Goal: Register for event/course

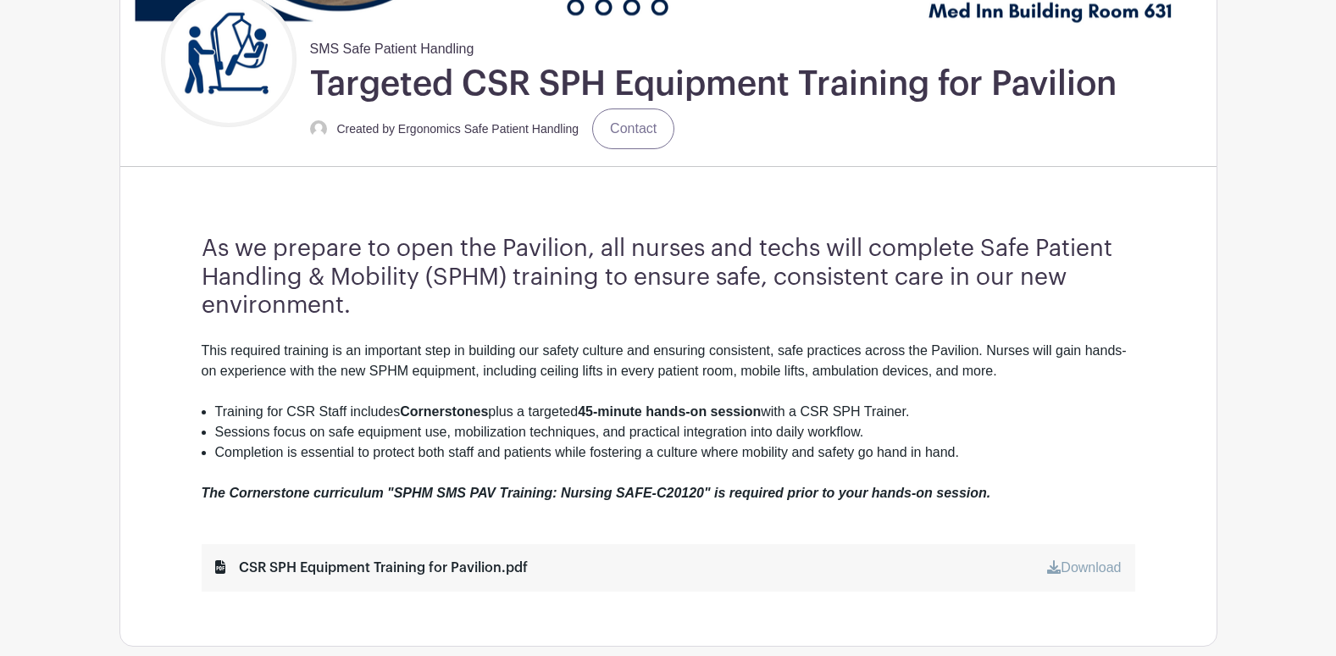
scroll to position [424, 0]
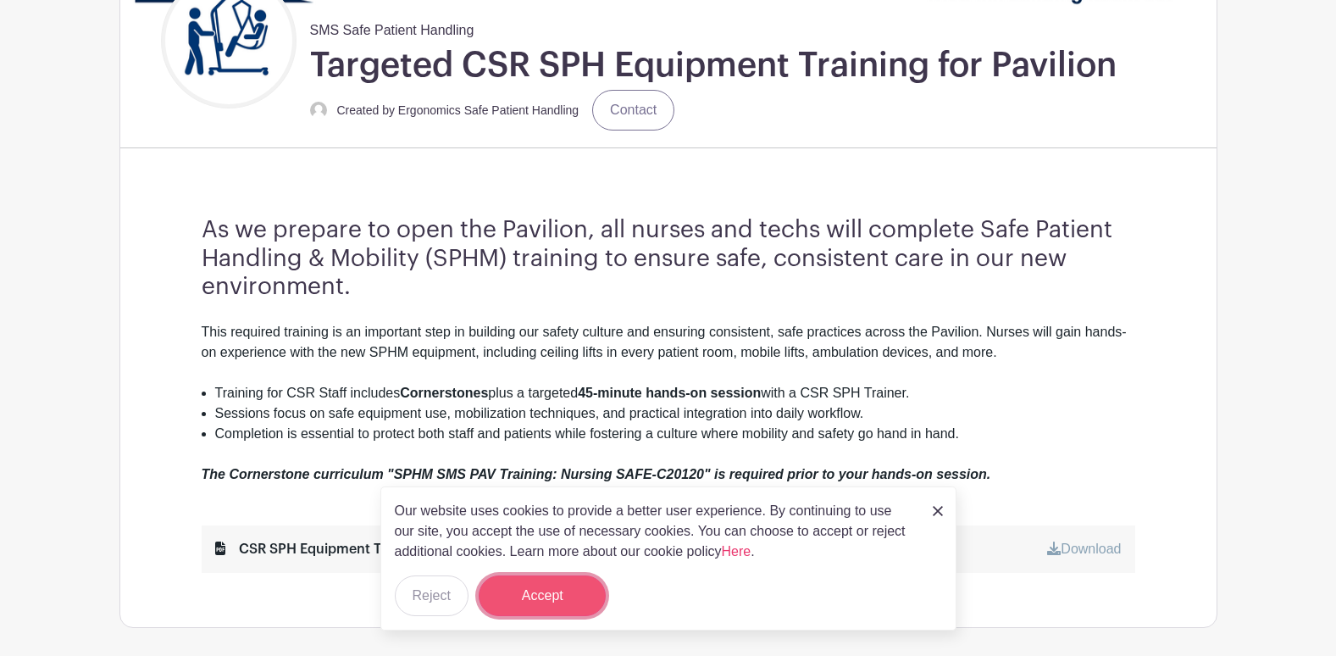
click at [553, 594] on button "Accept" at bounding box center [542, 595] width 127 height 41
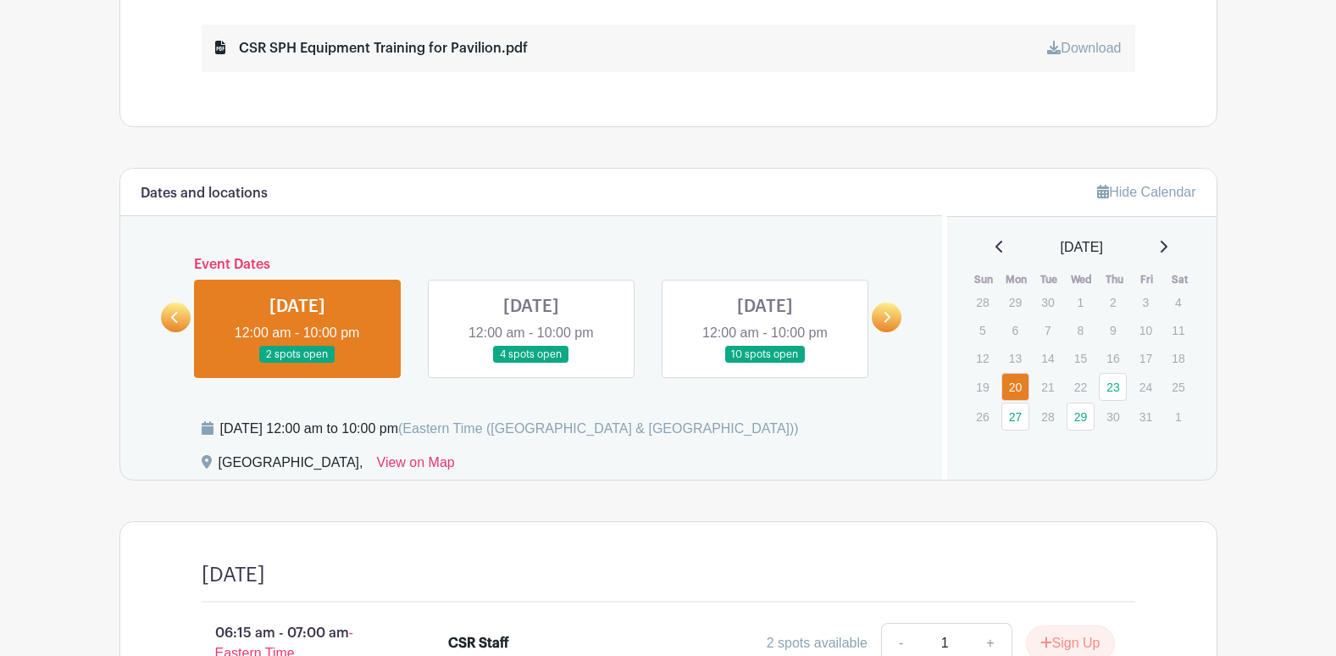
scroll to position [924, 0]
click at [1113, 386] on link "23" at bounding box center [1113, 388] width 28 height 28
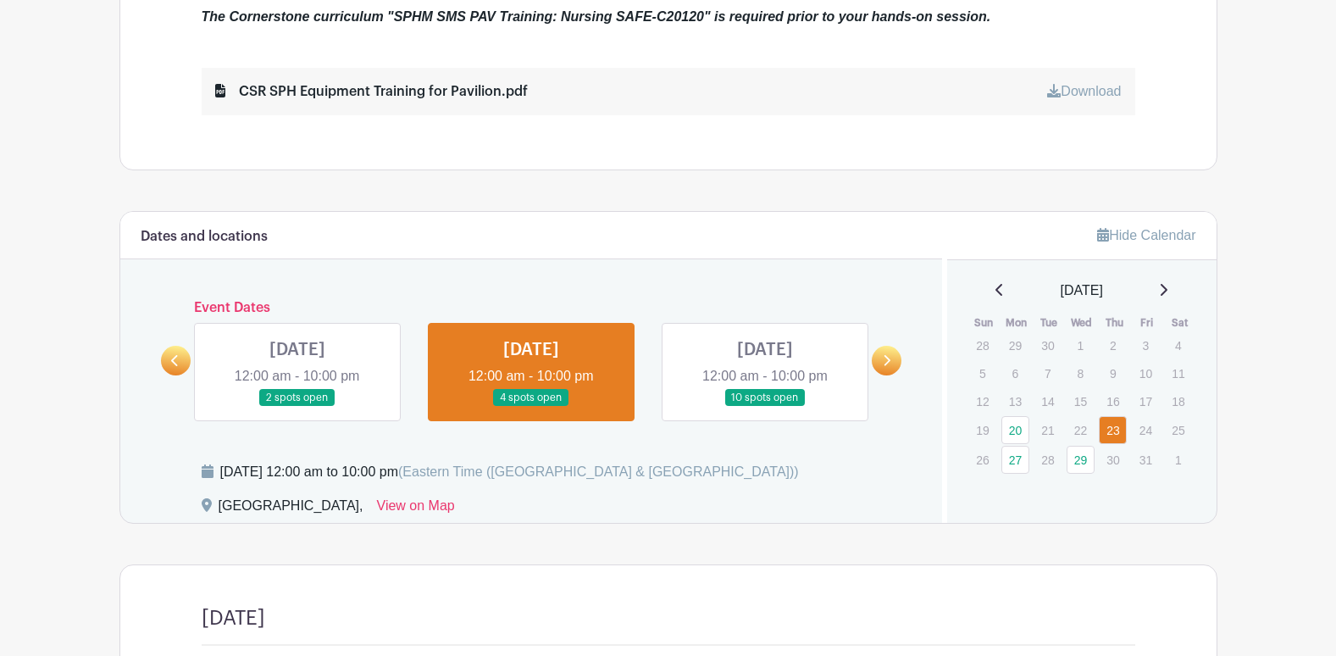
scroll to position [867, 0]
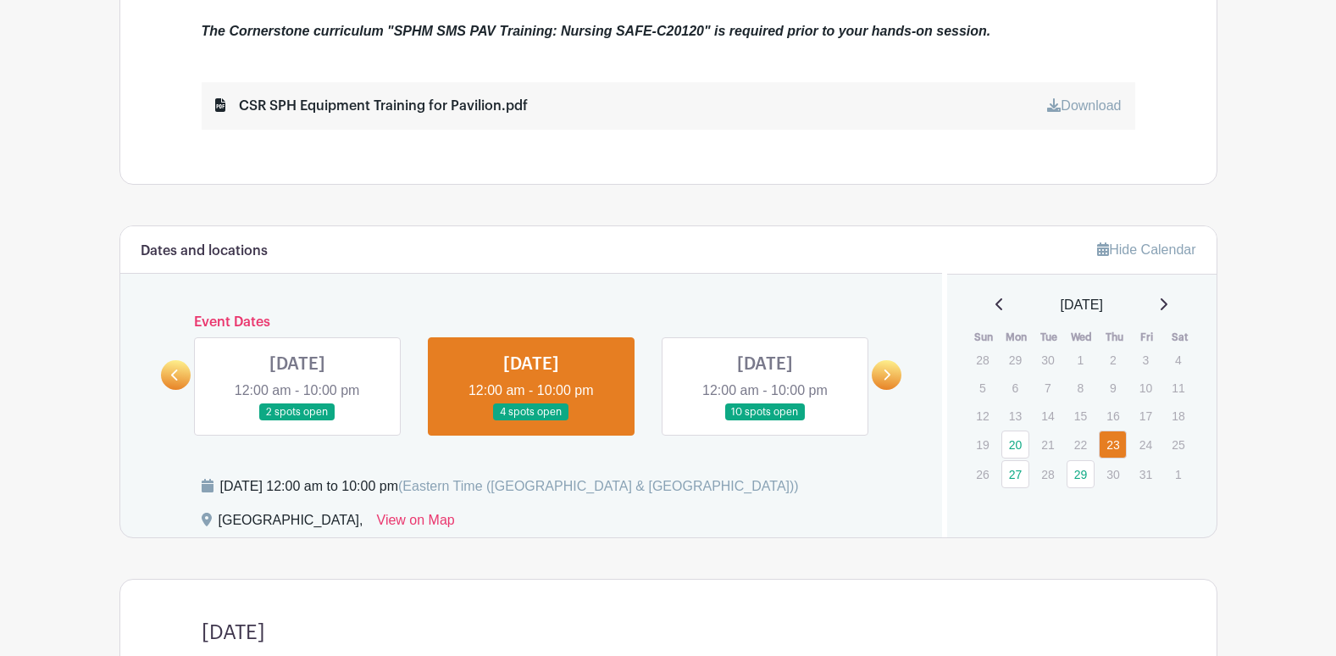
click at [1168, 303] on icon at bounding box center [1164, 304] width 7 height 12
click at [1078, 357] on link "29" at bounding box center [1081, 361] width 28 height 28
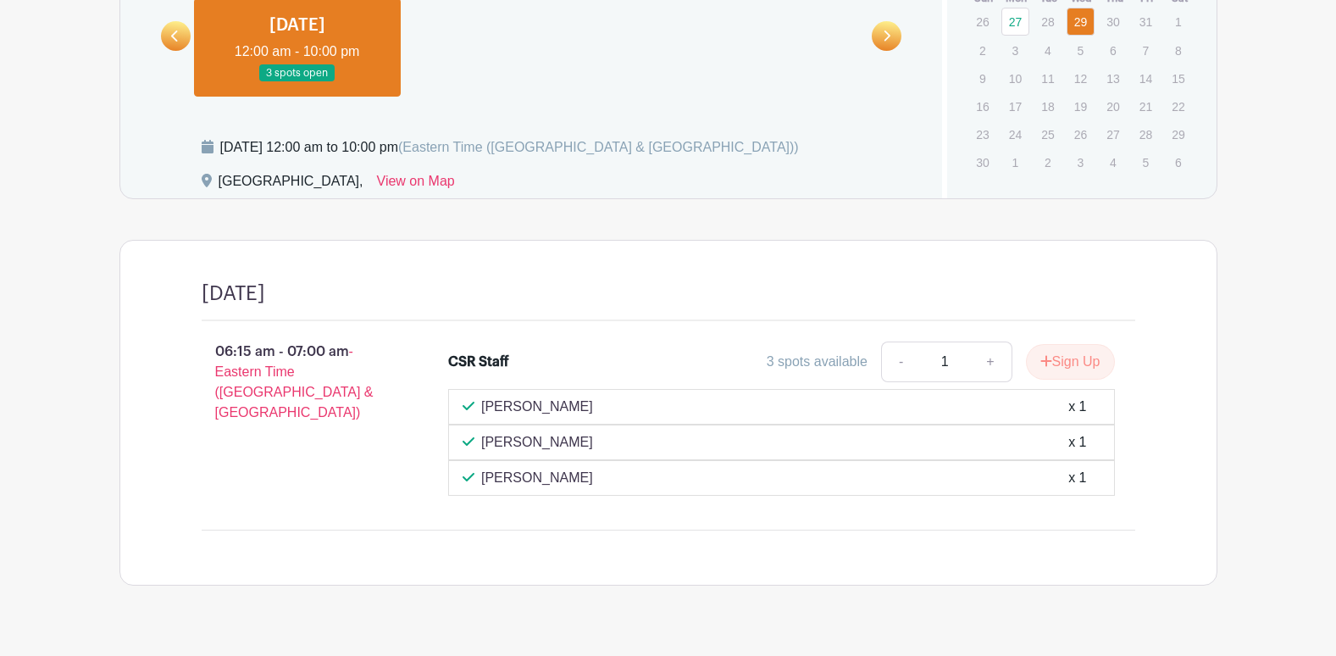
scroll to position [867, 0]
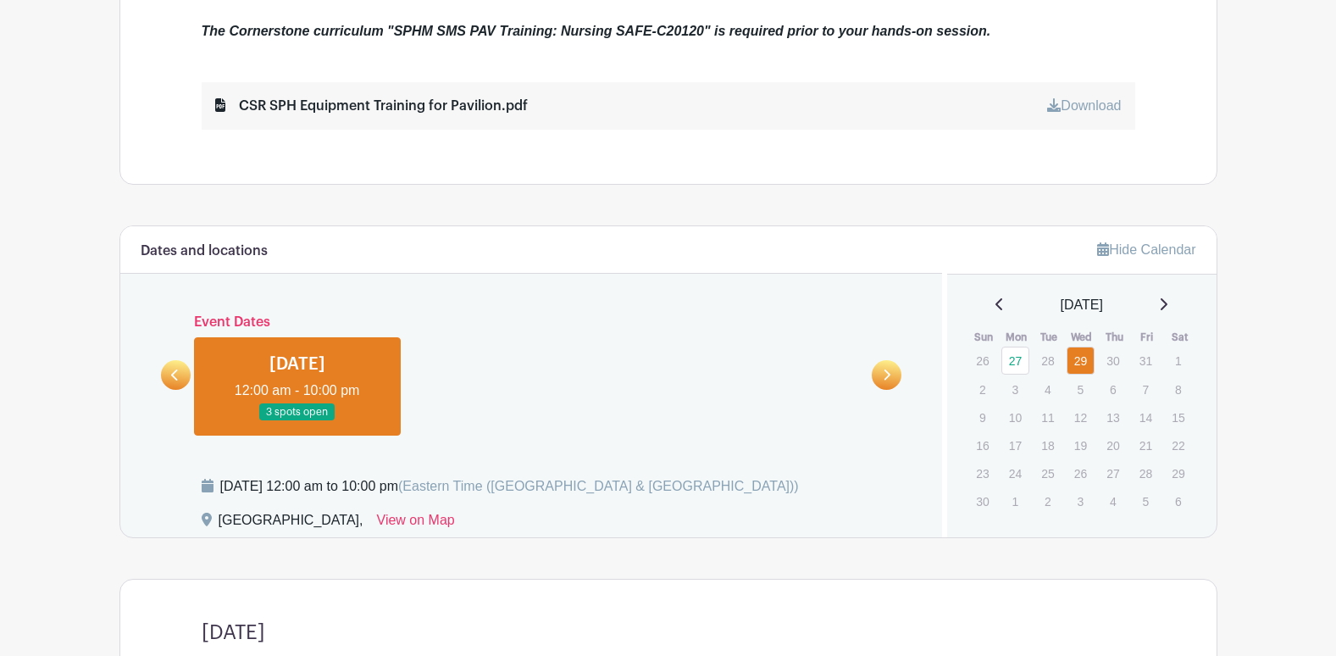
click at [996, 302] on icon at bounding box center [999, 304] width 7 height 12
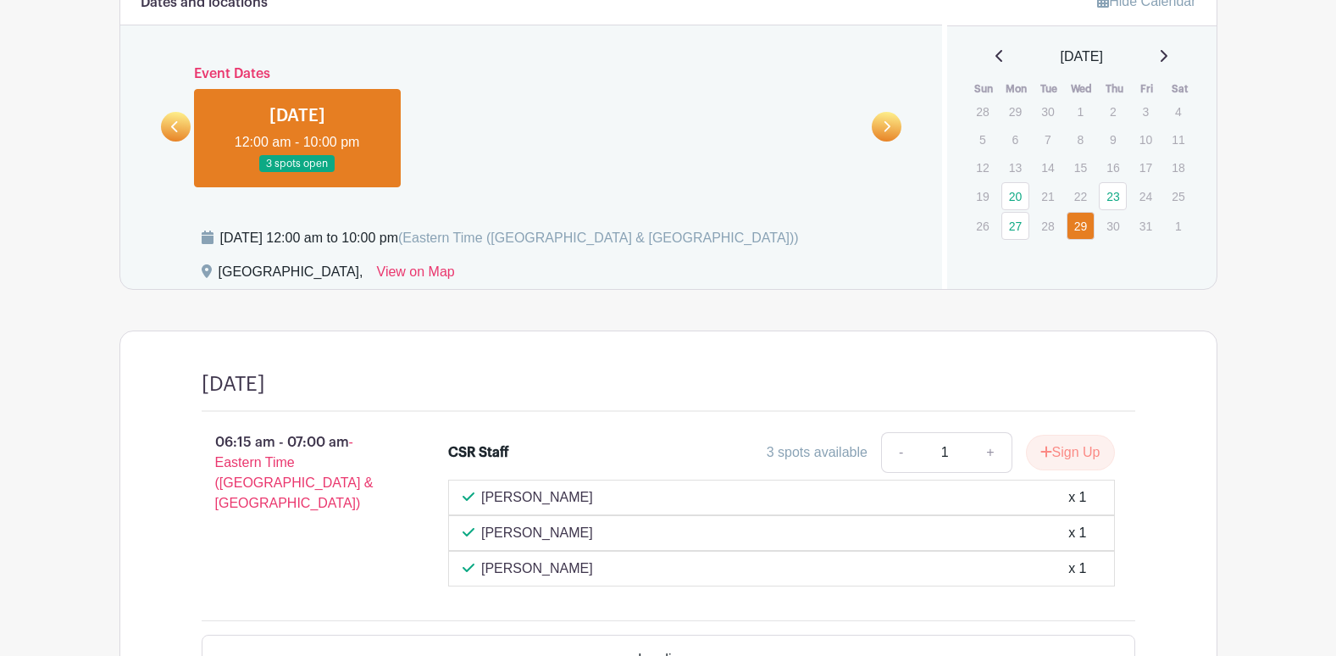
scroll to position [1121, 0]
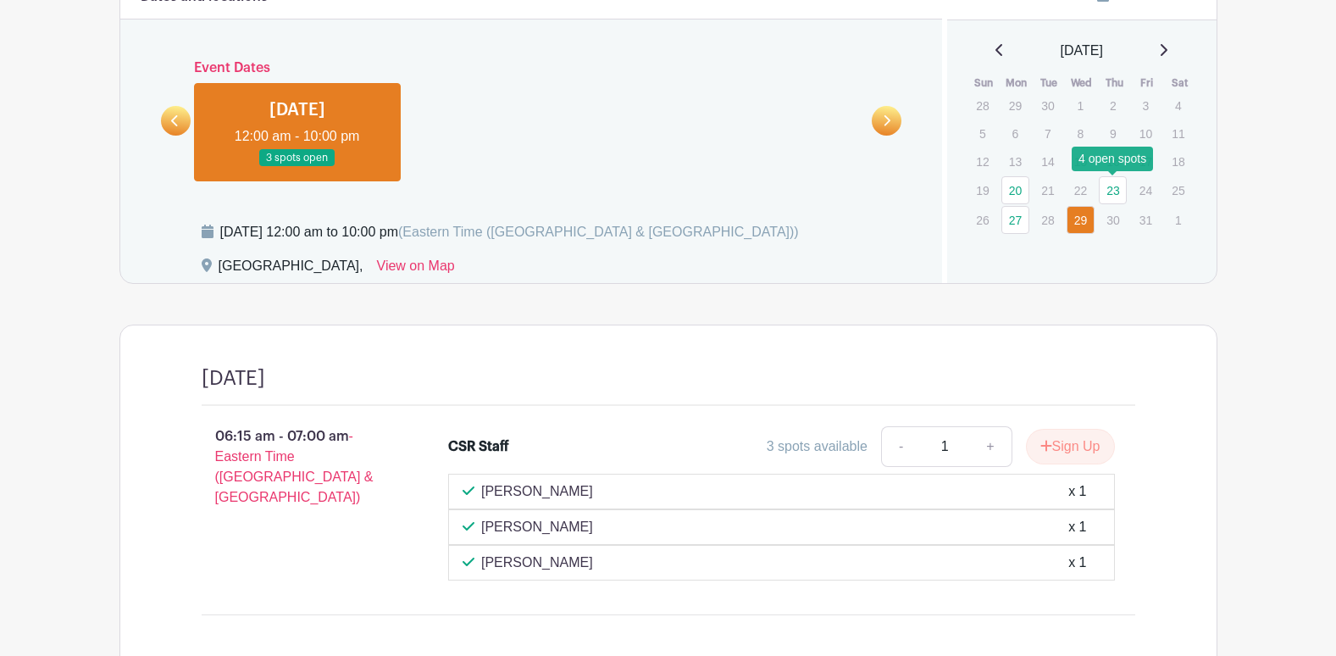
click at [1120, 192] on link "23" at bounding box center [1113, 190] width 28 height 28
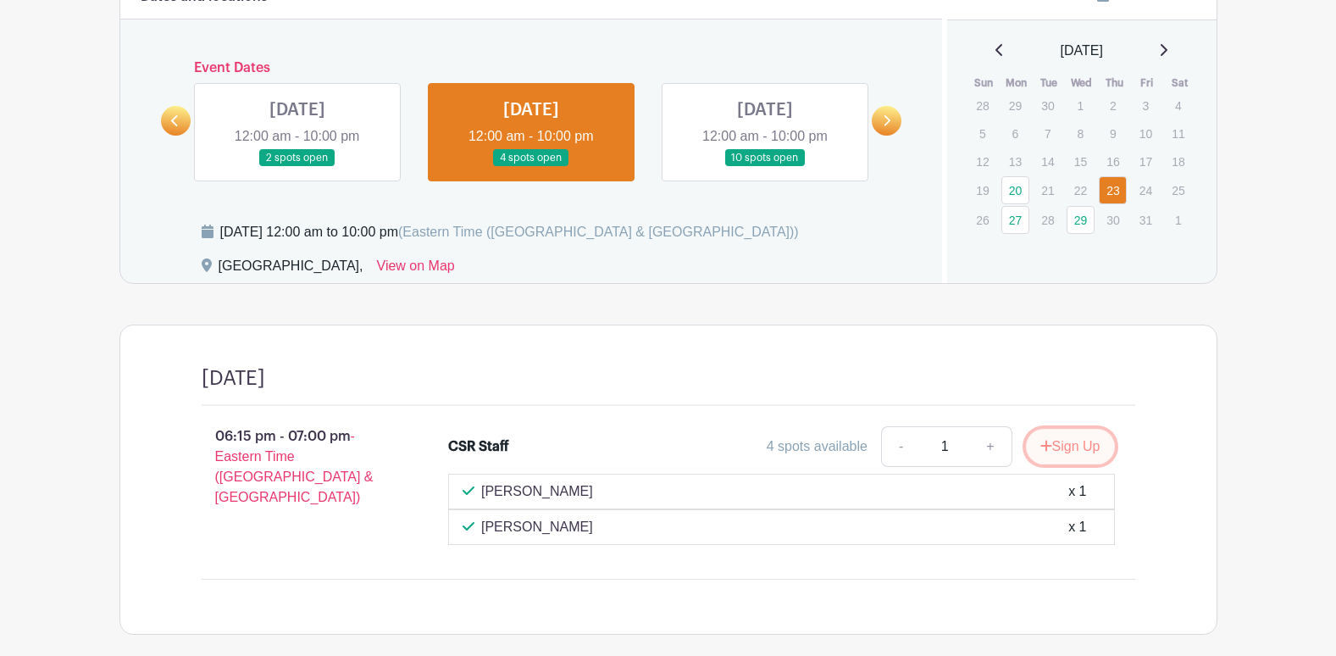
click at [1075, 446] on button "Sign Up" at bounding box center [1070, 447] width 89 height 36
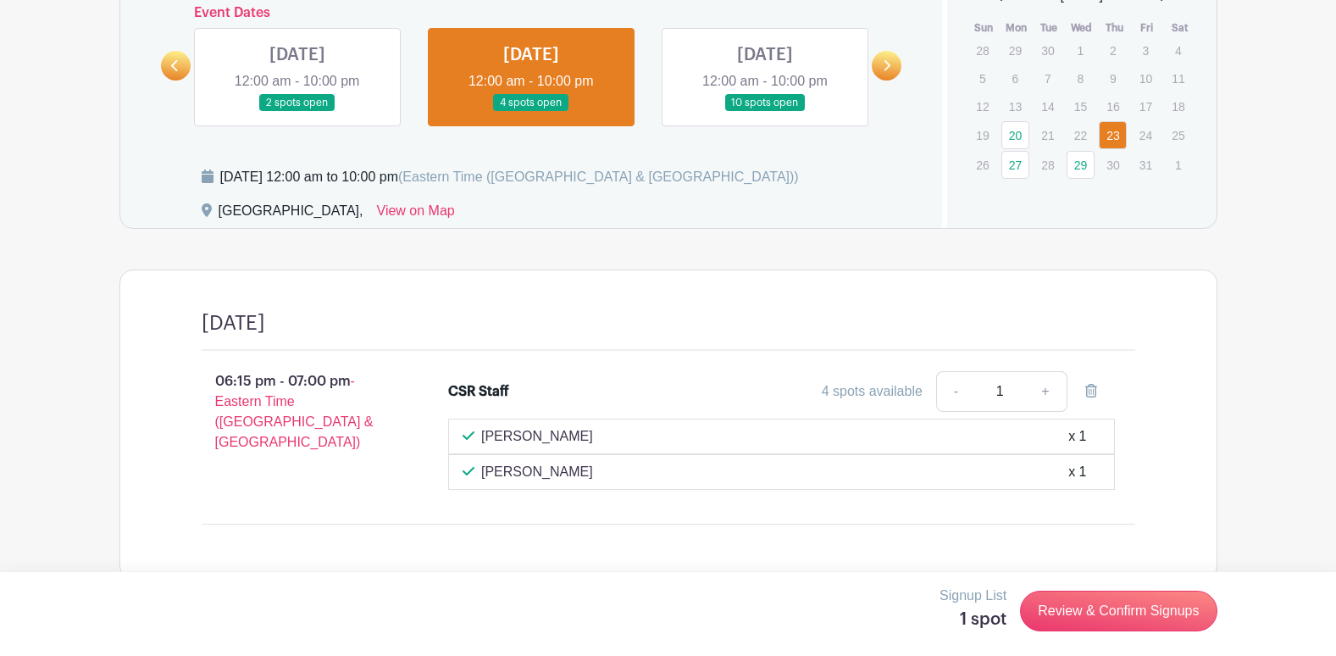
scroll to position [1206, 0]
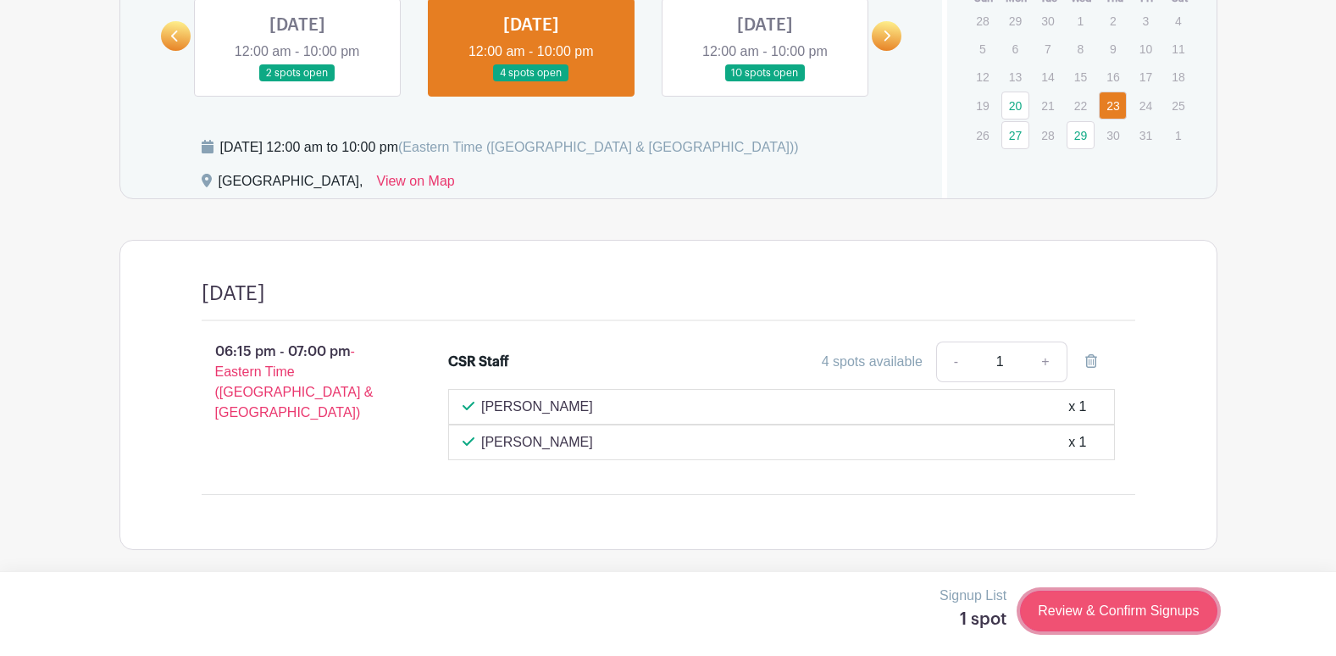
click at [1127, 606] on link "Review & Confirm Signups" at bounding box center [1118, 611] width 197 height 41
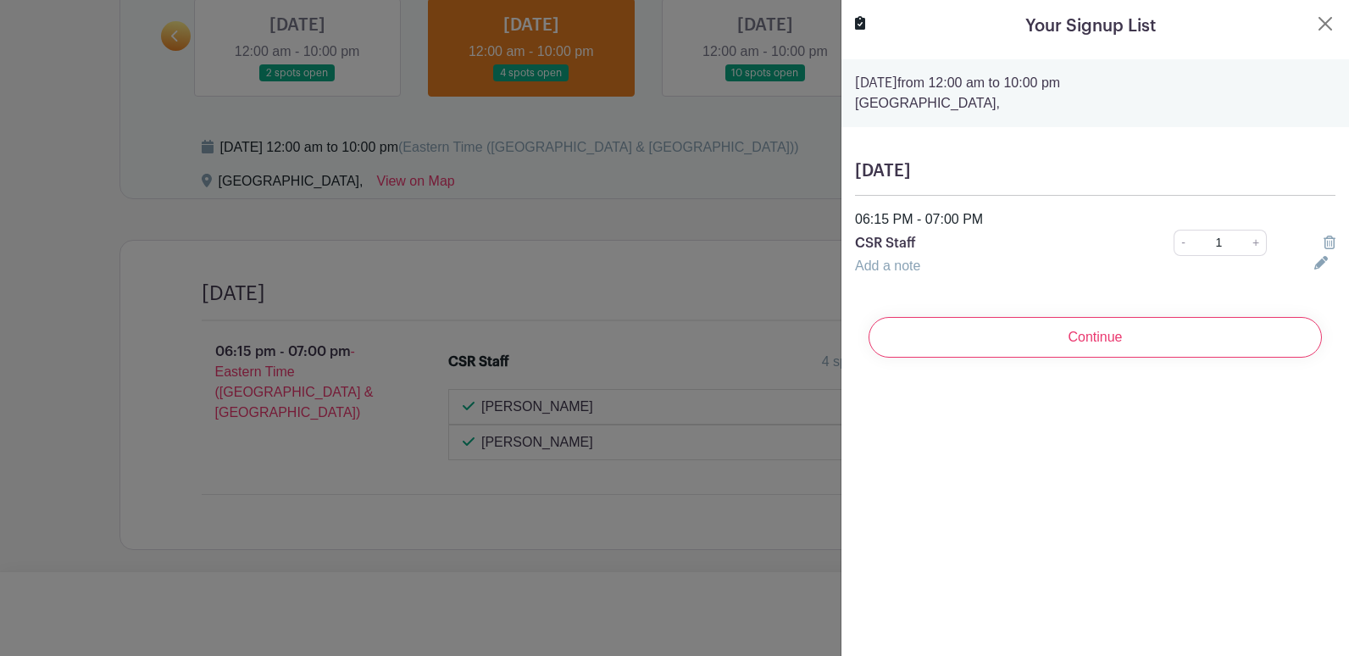
click at [895, 265] on link "Add a note" at bounding box center [887, 265] width 65 height 14
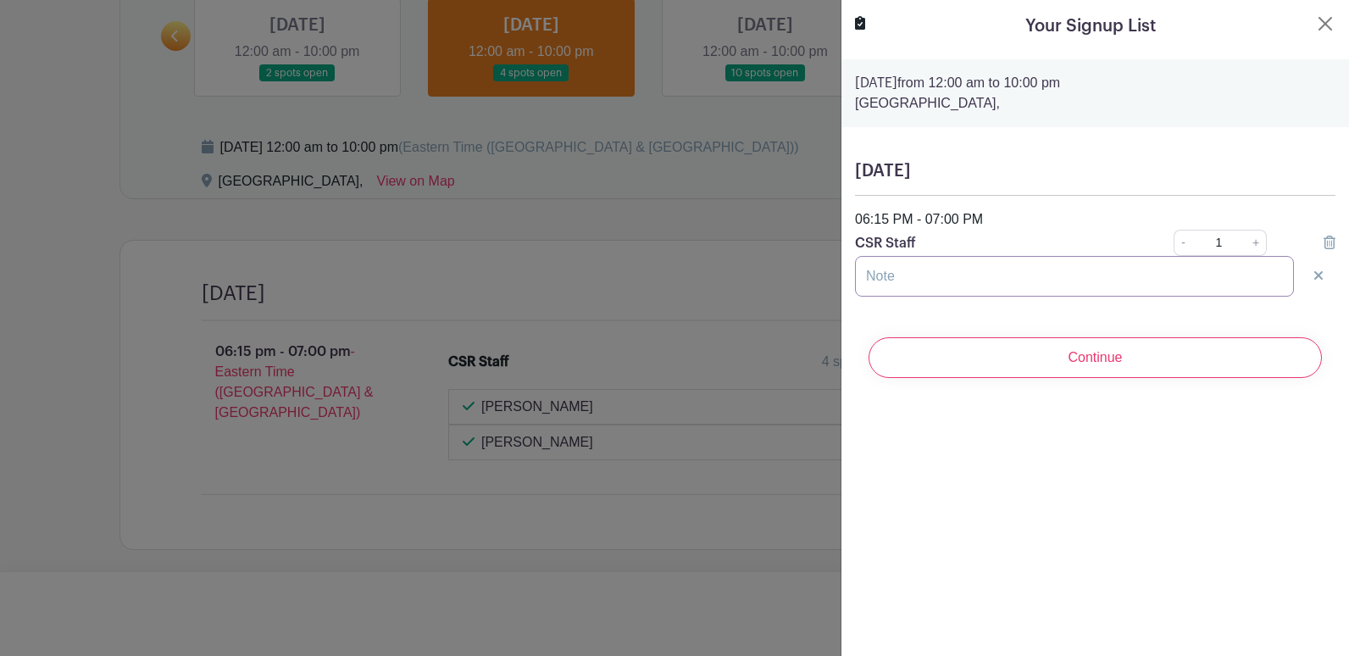
click at [895, 266] on input "text" at bounding box center [1074, 276] width 439 height 41
type input "Michelle Cook"
click at [1041, 348] on input "Continue" at bounding box center [1095, 357] width 453 height 41
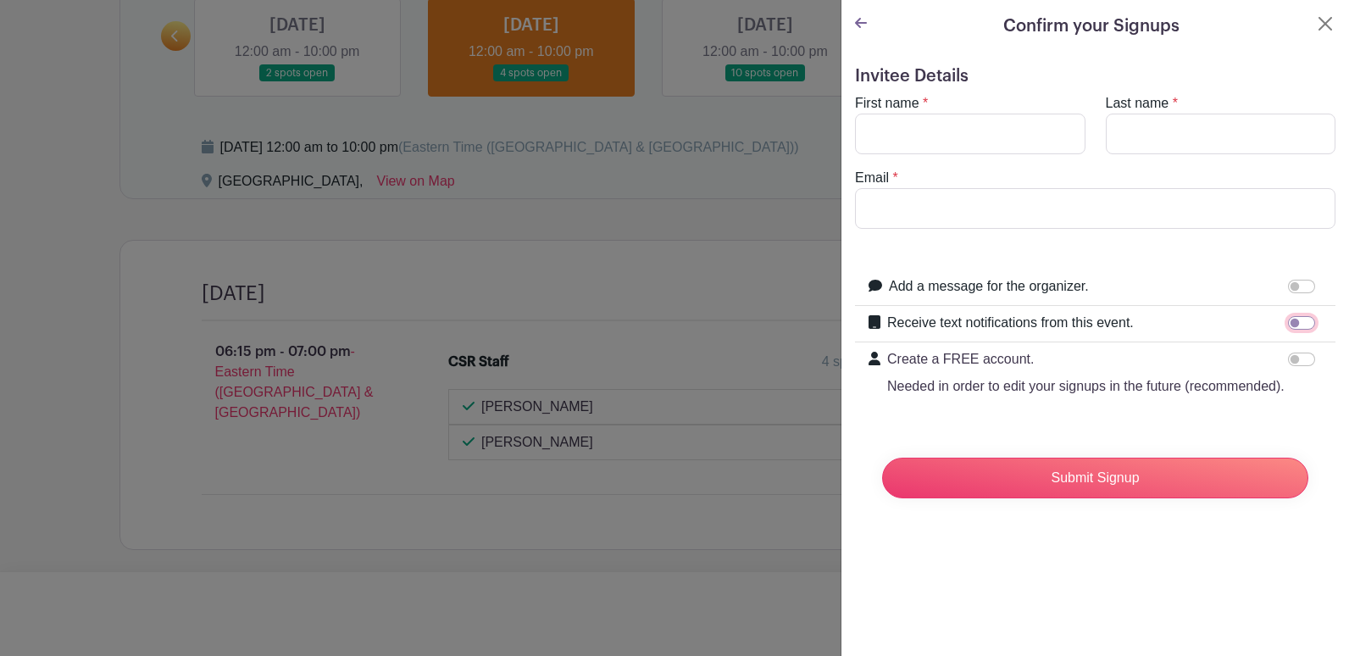
click at [1288, 322] on input "Receive text notifications from this event." at bounding box center [1301, 323] width 27 height 14
checkbox input "true"
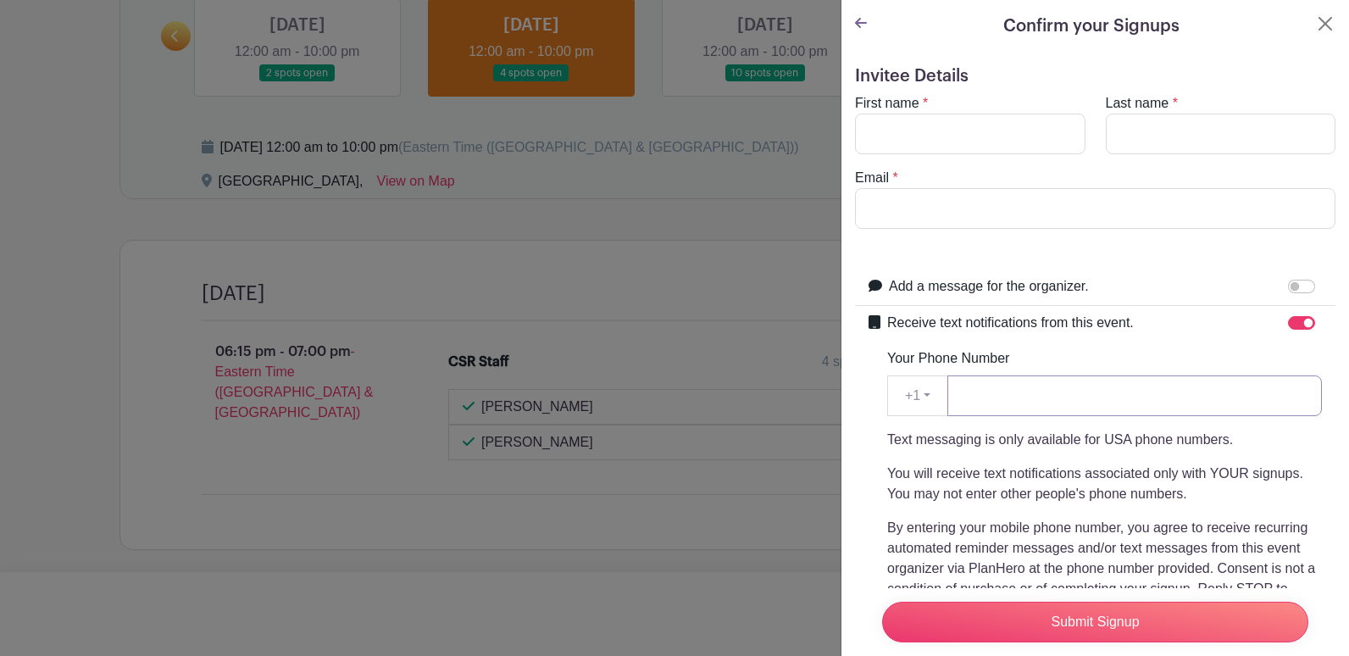
click at [1077, 394] on input "Your Phone Number" at bounding box center [1134, 395] width 375 height 41
type input "5178123483"
click at [1315, 21] on button "Close" at bounding box center [1325, 24] width 20 height 20
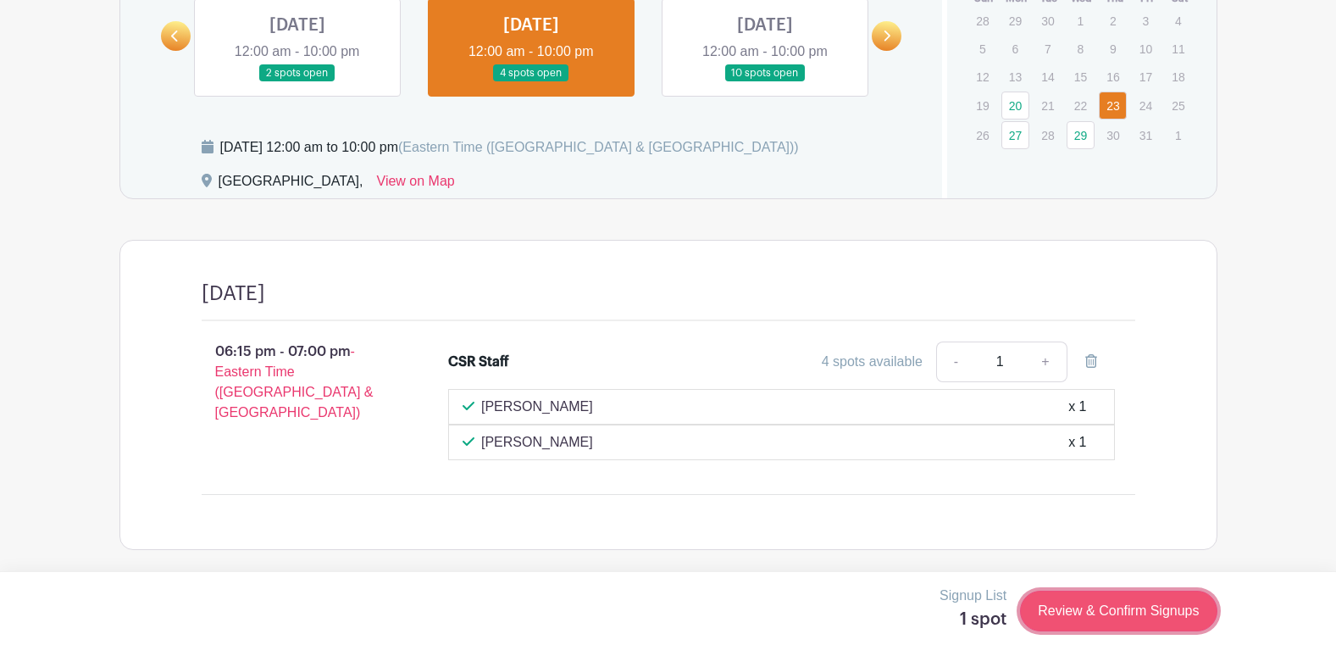
click at [1086, 613] on link "Review & Confirm Signups" at bounding box center [1118, 611] width 197 height 41
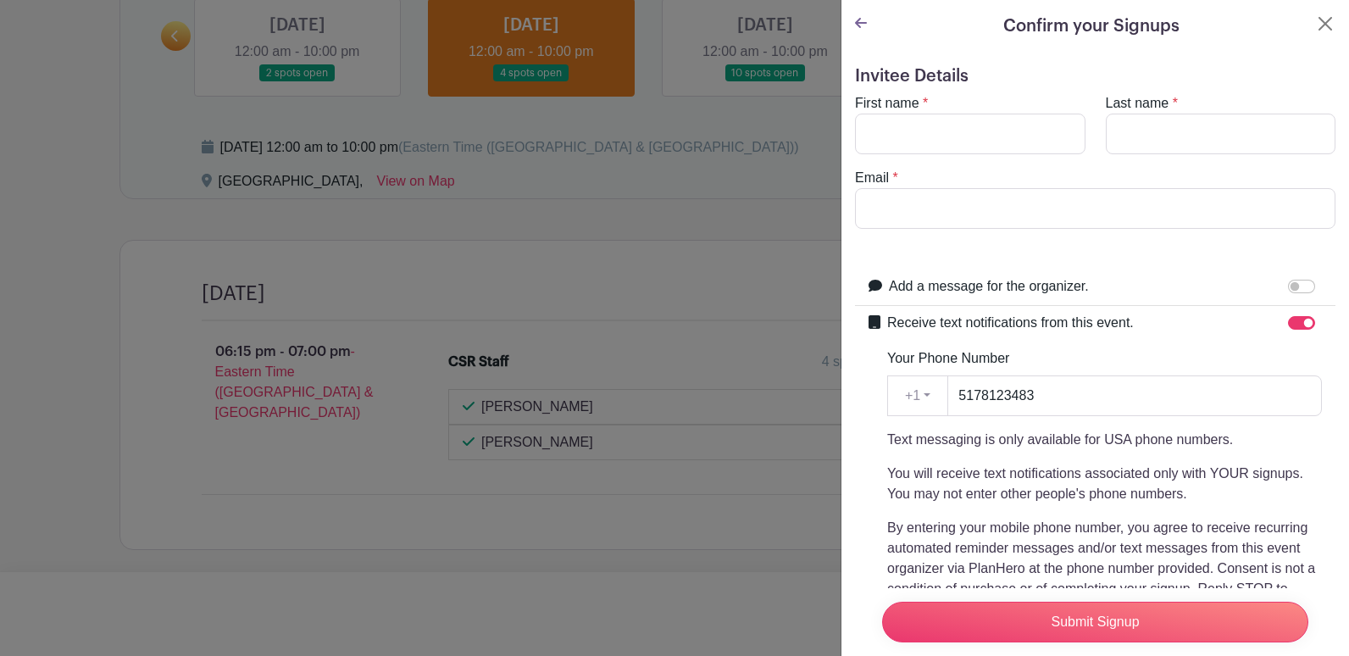
click at [859, 19] on icon at bounding box center [861, 23] width 12 height 10
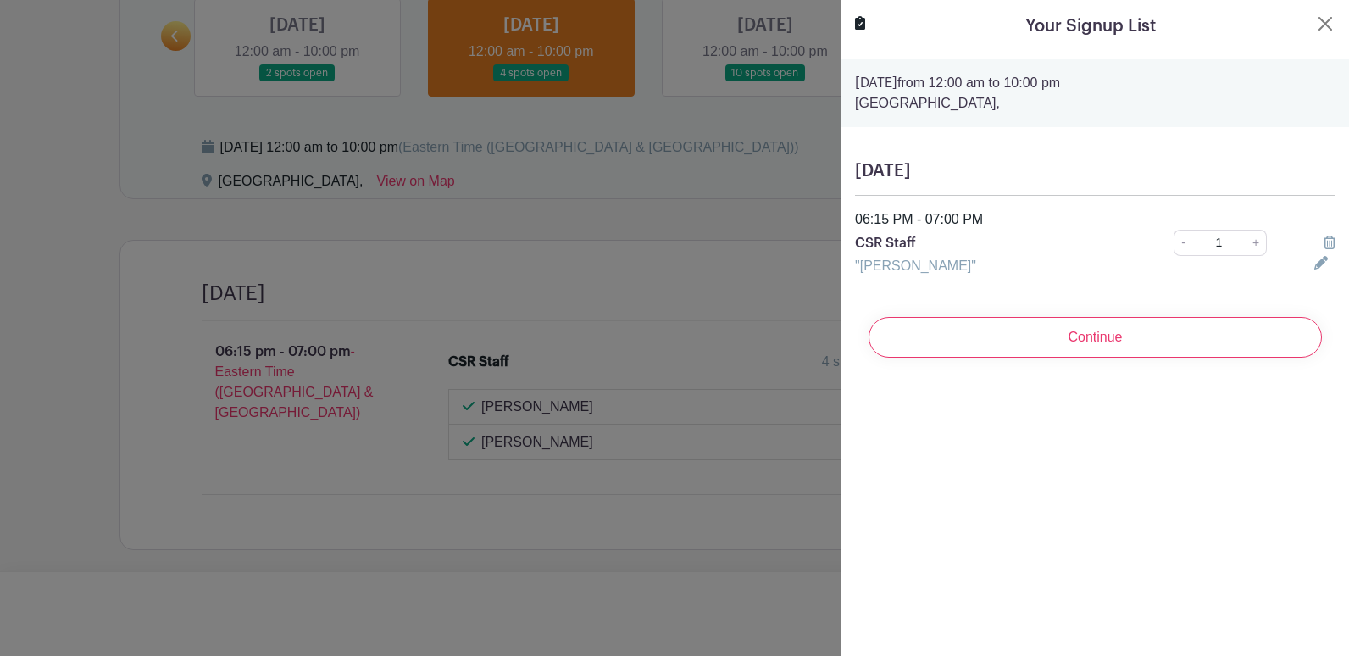
click at [1314, 259] on icon at bounding box center [1321, 263] width 14 height 14
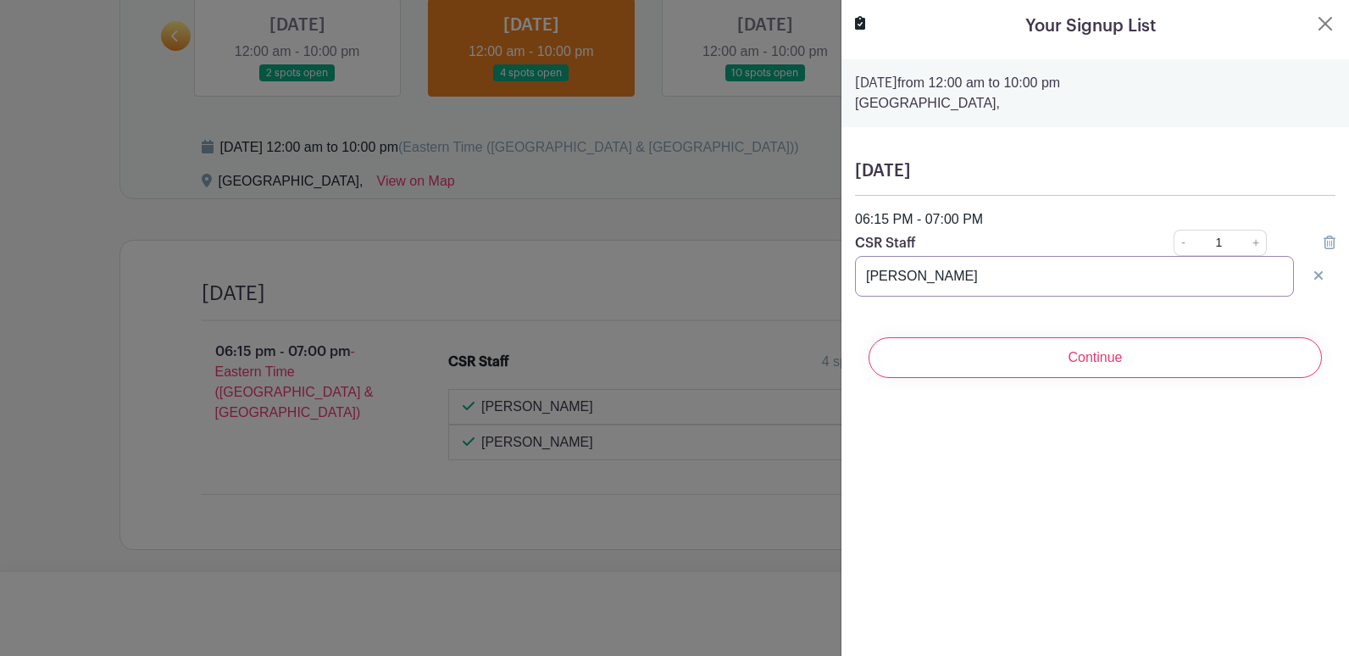
drag, startPoint x: 952, startPoint y: 278, endPoint x: 764, endPoint y: 273, distance: 188.2
click at [765, 591] on div "Signup List 1 spot Review & Confirm Signups Your Signup List Thursday, October …" at bounding box center [668, 591] width 1098 height 0
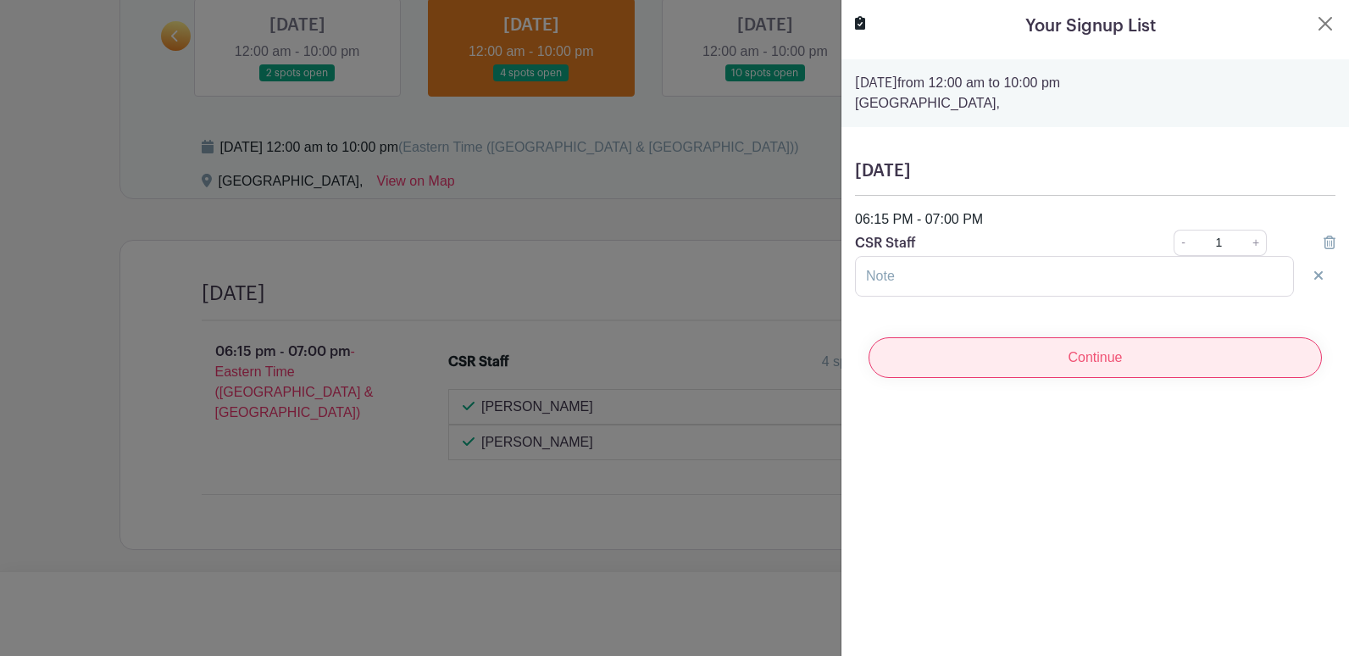
click at [1077, 361] on input "Continue" at bounding box center [1095, 357] width 453 height 41
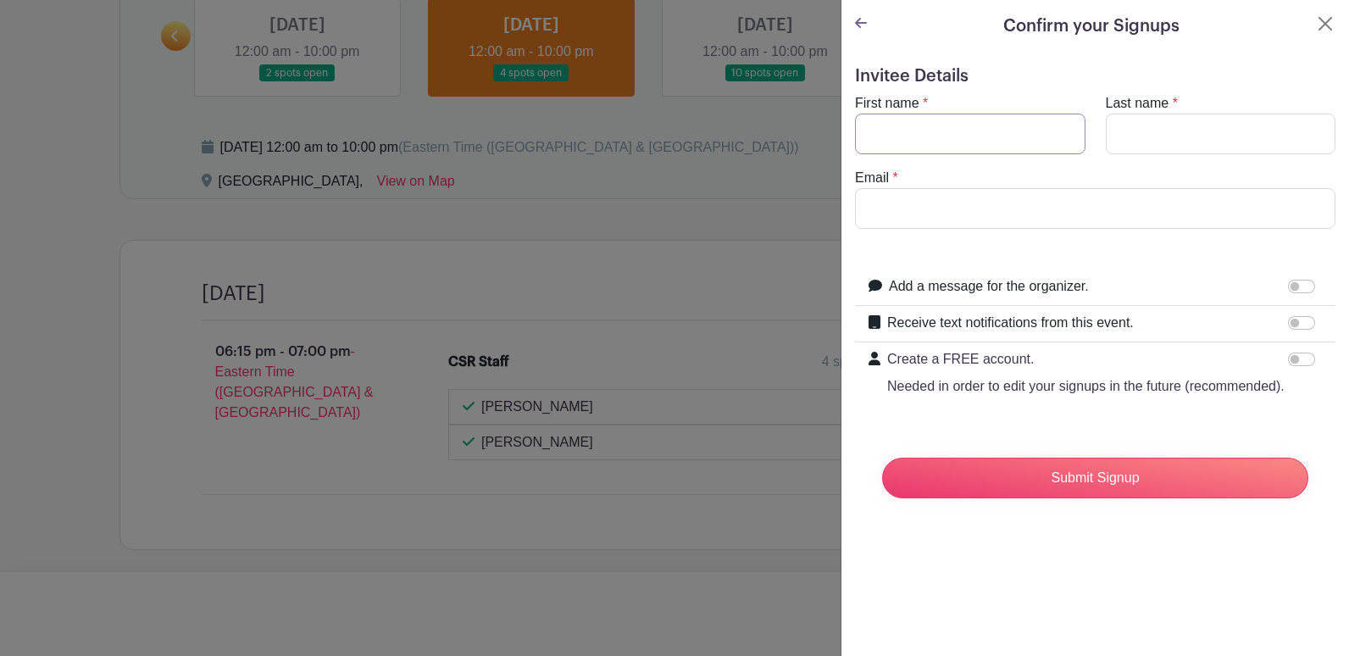
click at [942, 136] on input "First name" at bounding box center [970, 134] width 230 height 41
type input "Michelle"
click at [1142, 136] on input "Last name" at bounding box center [1221, 134] width 230 height 41
type input "Cook"
click at [963, 204] on input "Email" at bounding box center [1095, 208] width 480 height 41
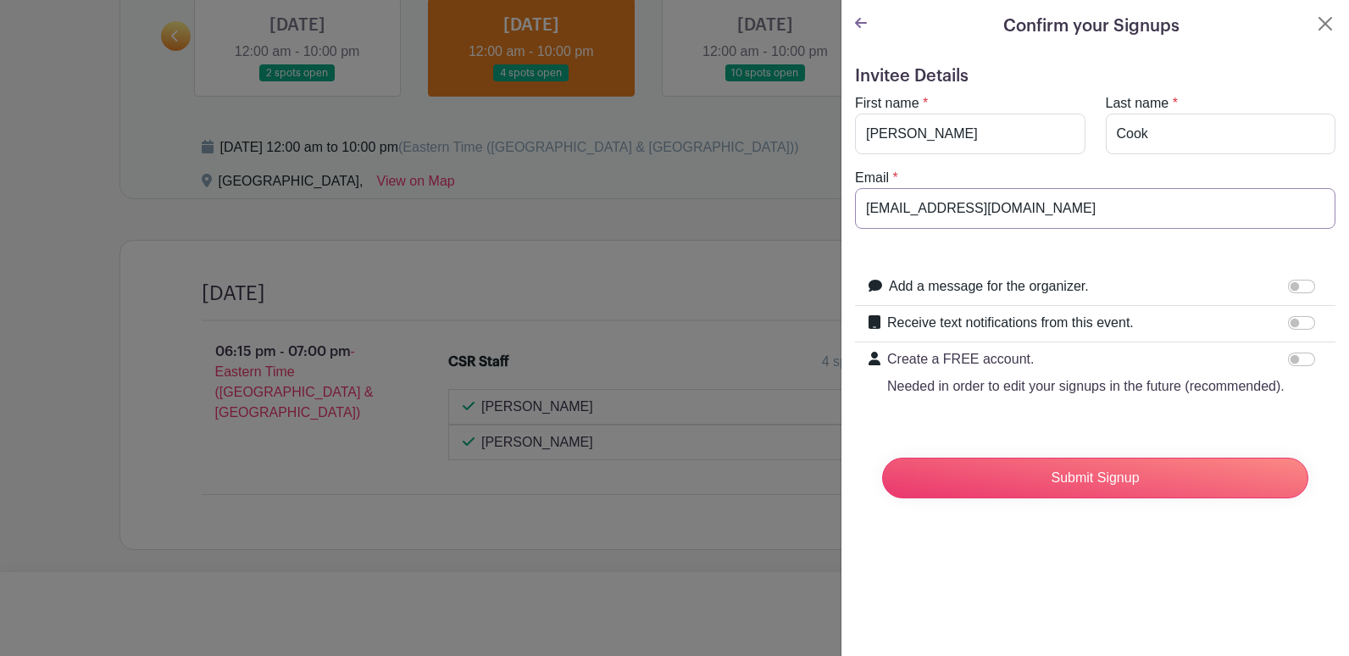
type input "mrcook0711@gmail.com"
click at [1288, 321] on input "Receive text notifications from this event." at bounding box center [1301, 323] width 27 height 14
checkbox input "true"
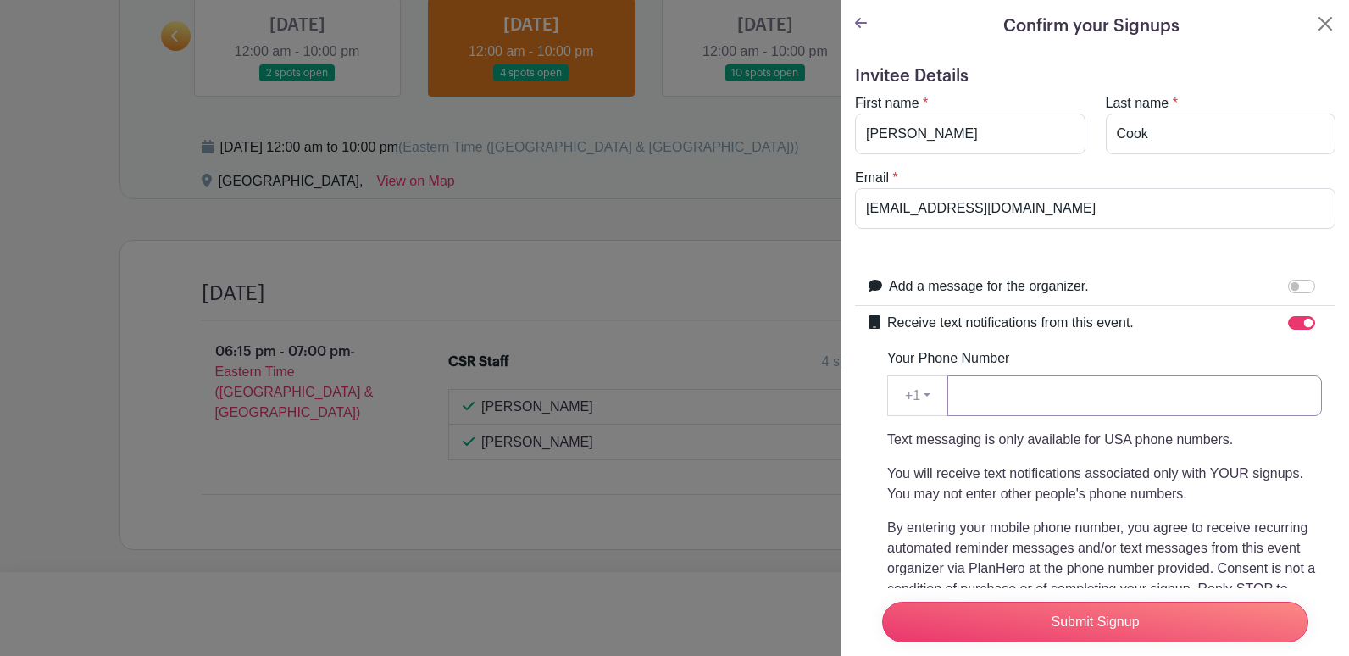
click at [1014, 386] on input "Your Phone Number" at bounding box center [1134, 395] width 375 height 41
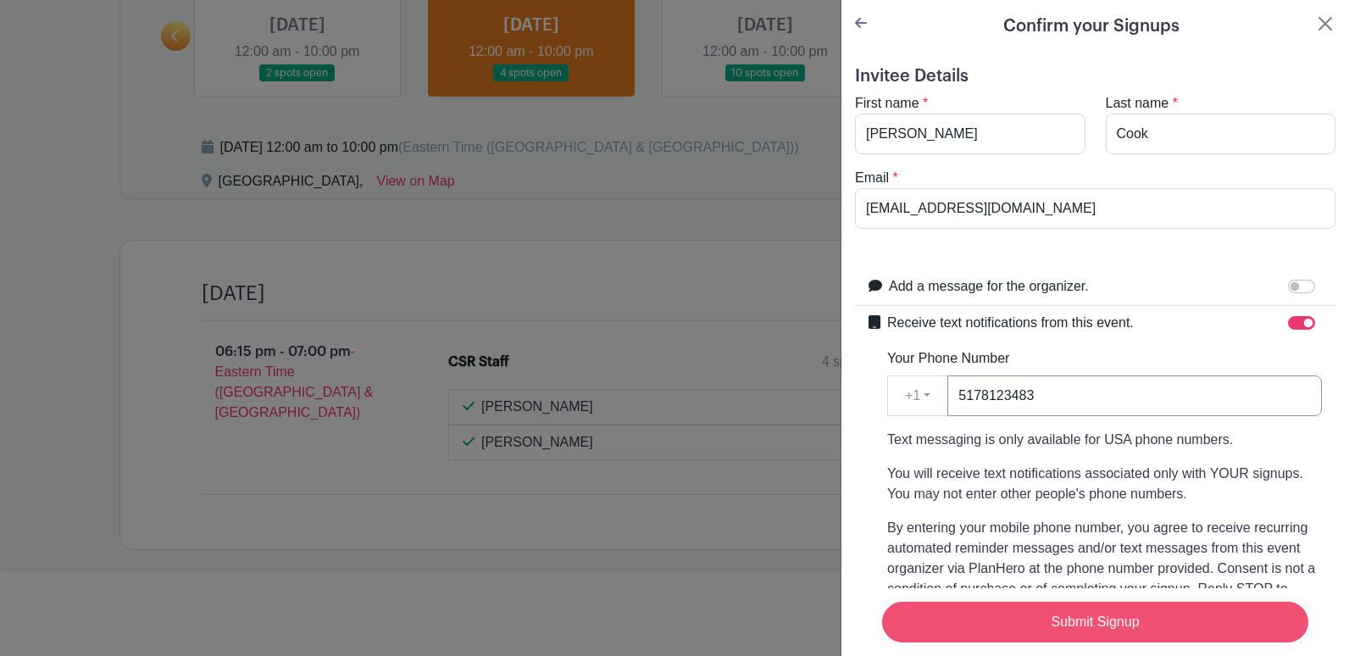
type input "5178123483"
click at [1097, 609] on input "Submit Signup" at bounding box center [1095, 622] width 426 height 41
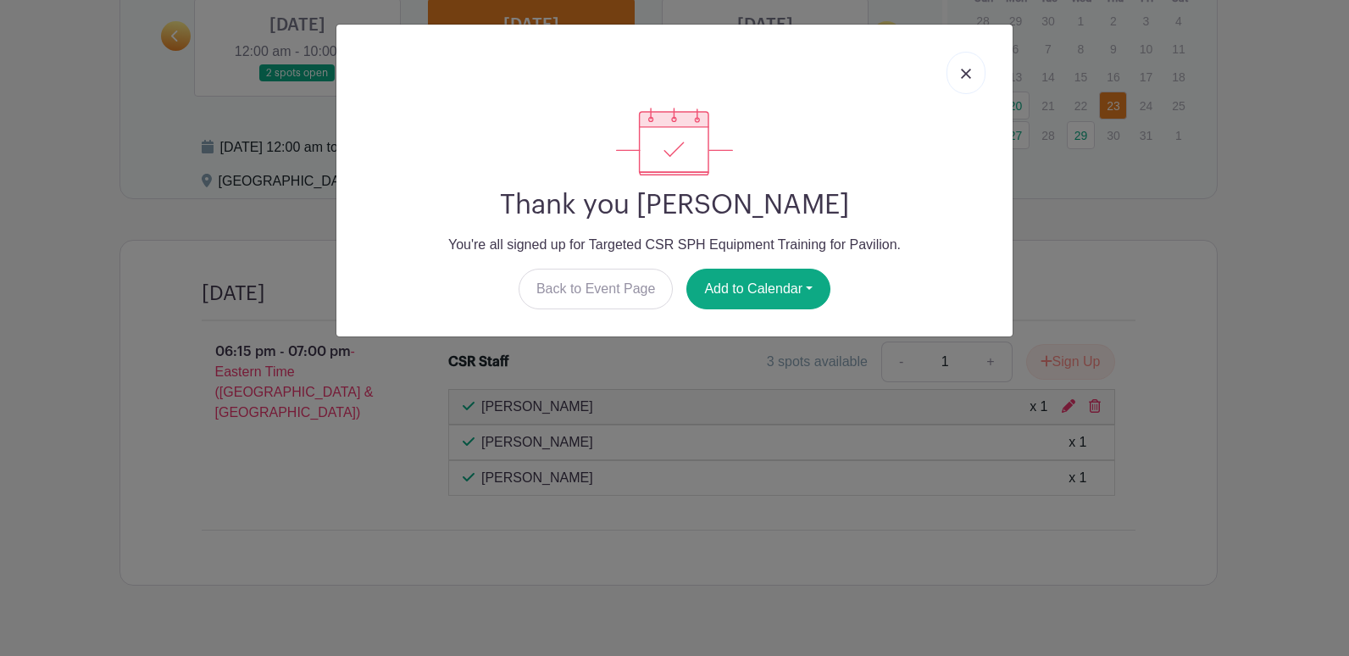
click at [966, 72] on img at bounding box center [966, 74] width 10 height 10
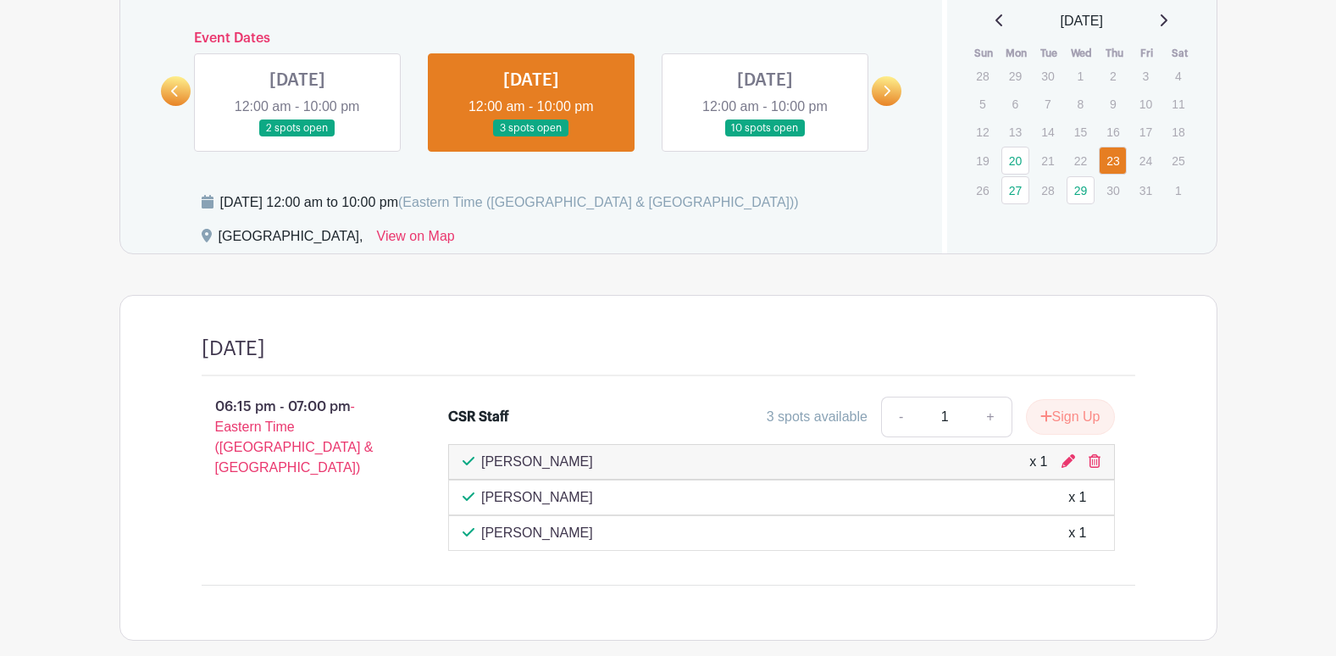
scroll to position [1121, 0]
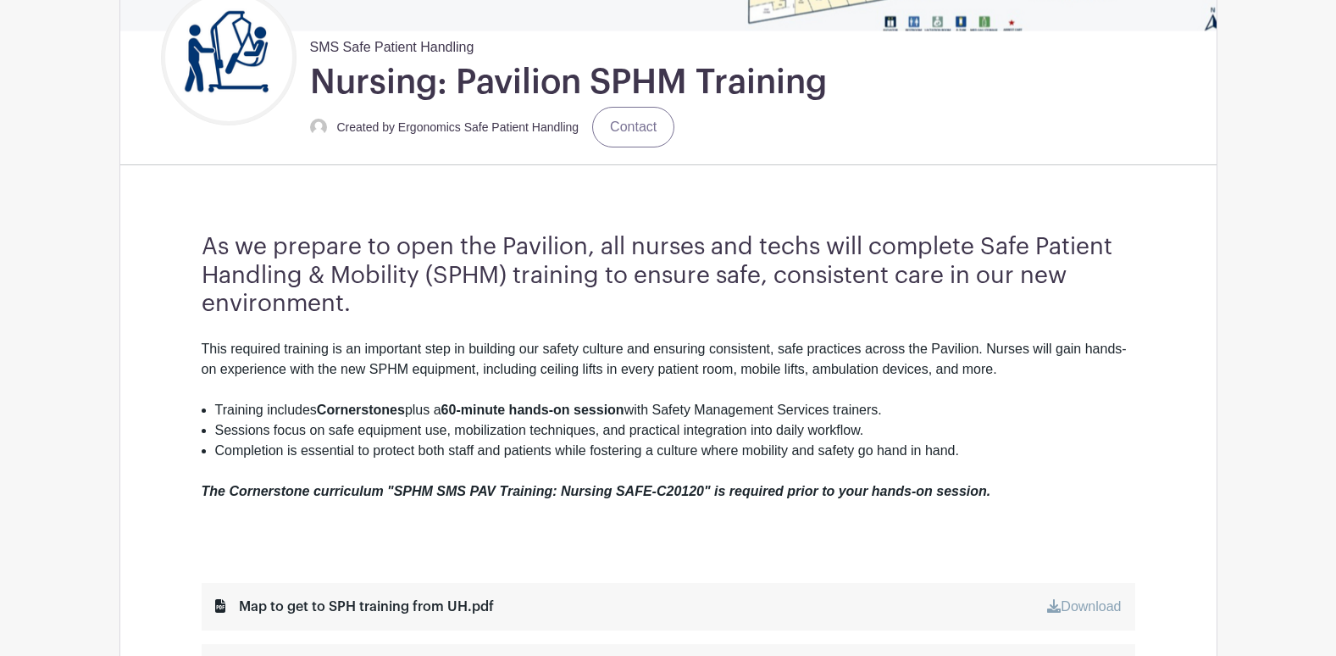
scroll to position [254, 0]
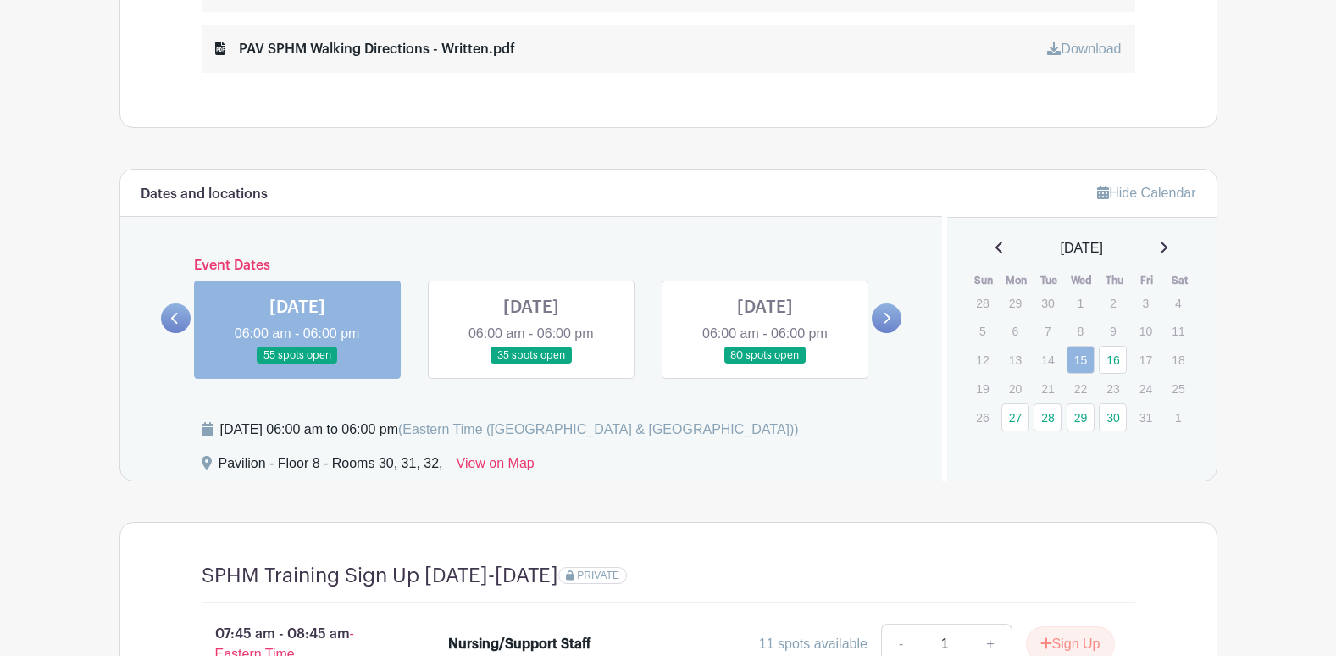
scroll to position [1186, 0]
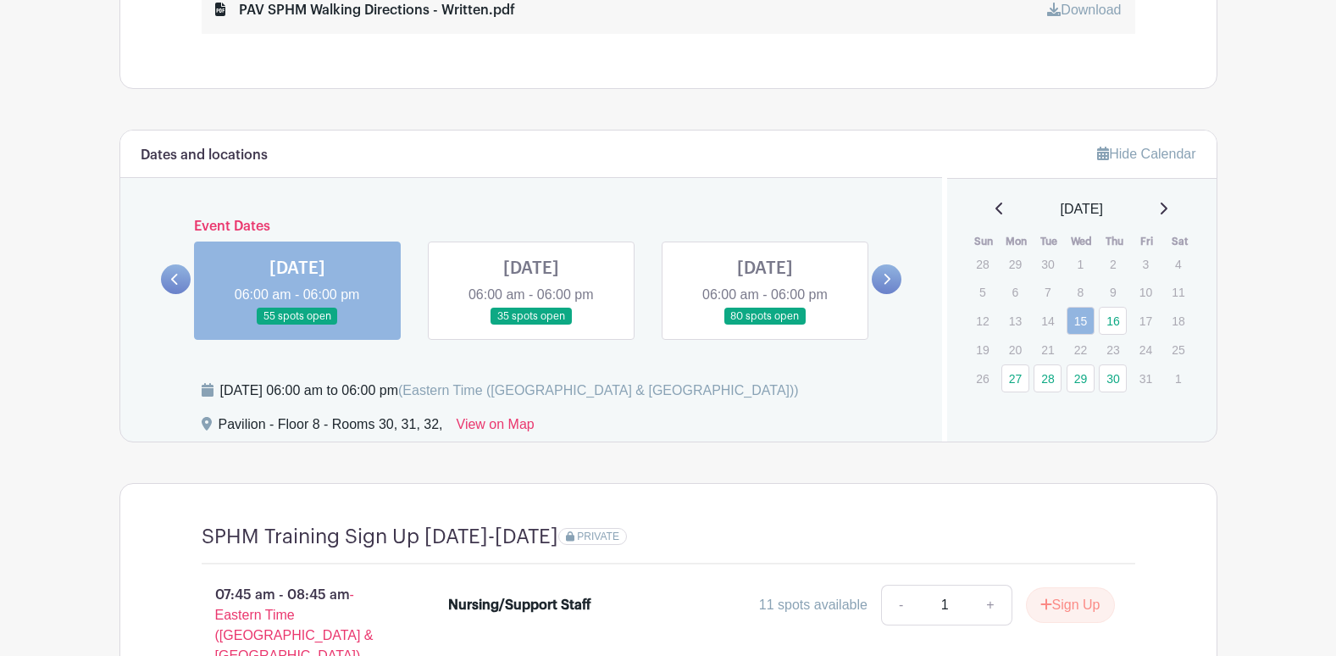
click at [297, 325] on link at bounding box center [297, 325] width 0 height 0
click at [1045, 372] on link "28" at bounding box center [1048, 378] width 28 height 28
